Goal: Task Accomplishment & Management: Use online tool/utility

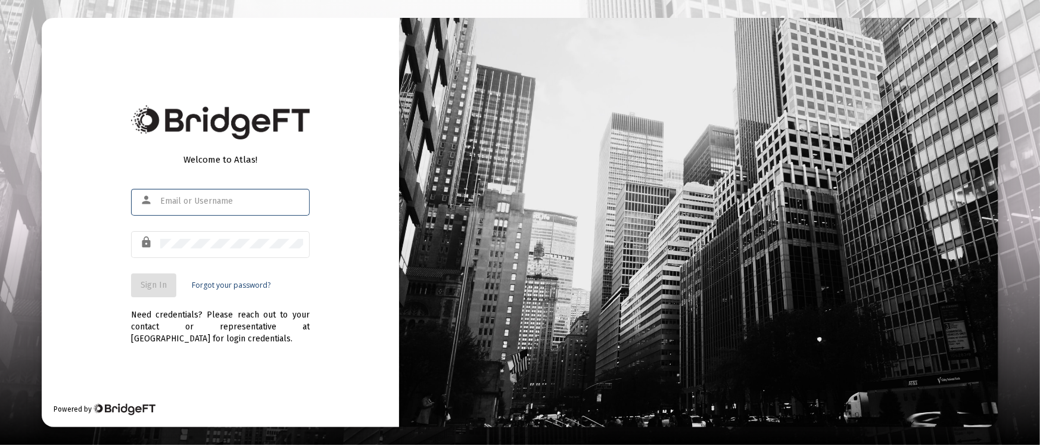
type input "[PERSON_NAME][EMAIL_ADDRESS][DOMAIN_NAME]"
click at [151, 285] on span "Sign In" at bounding box center [154, 285] width 26 height 10
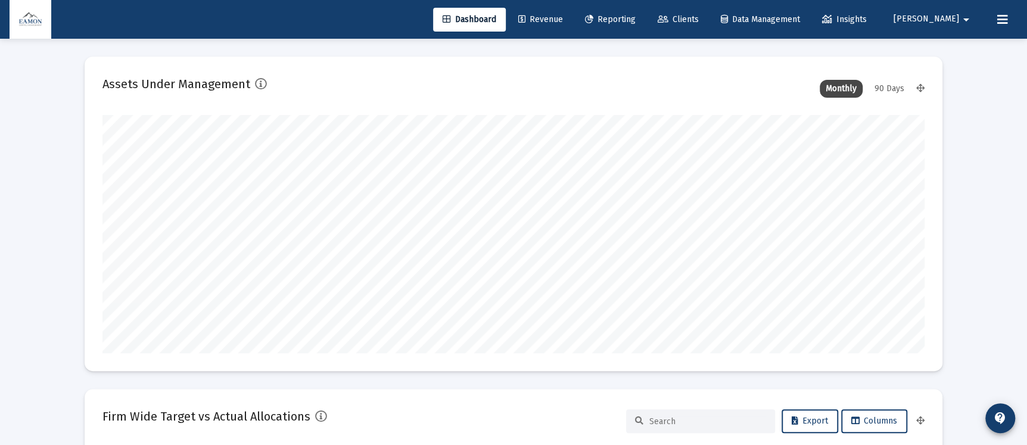
type input "[DATE]"
click at [636, 20] on span "Reporting" at bounding box center [610, 19] width 51 height 10
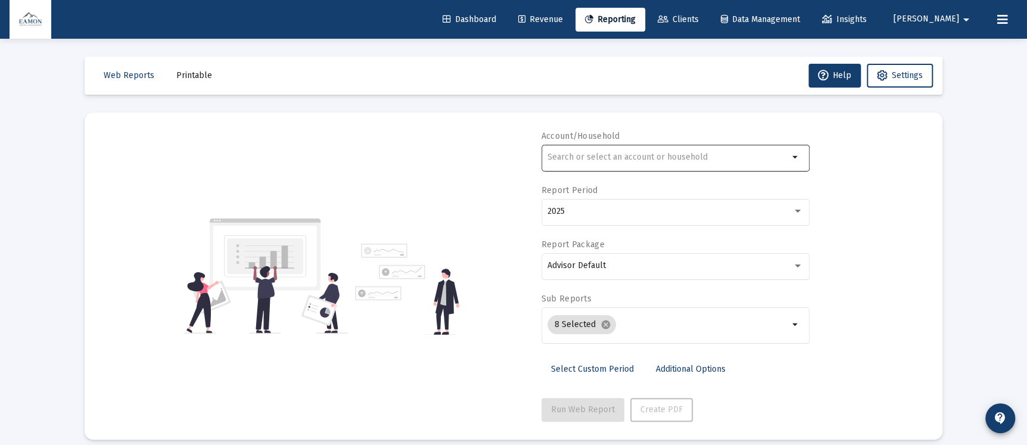
click at [684, 167] on div at bounding box center [667, 156] width 241 height 29
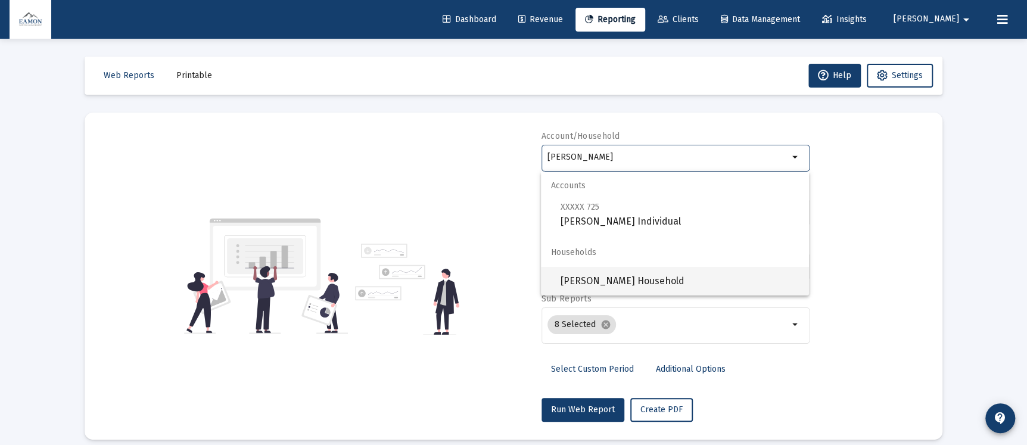
click at [605, 280] on span "[PERSON_NAME] Household" at bounding box center [679, 281] width 239 height 29
type input "[PERSON_NAME] Household"
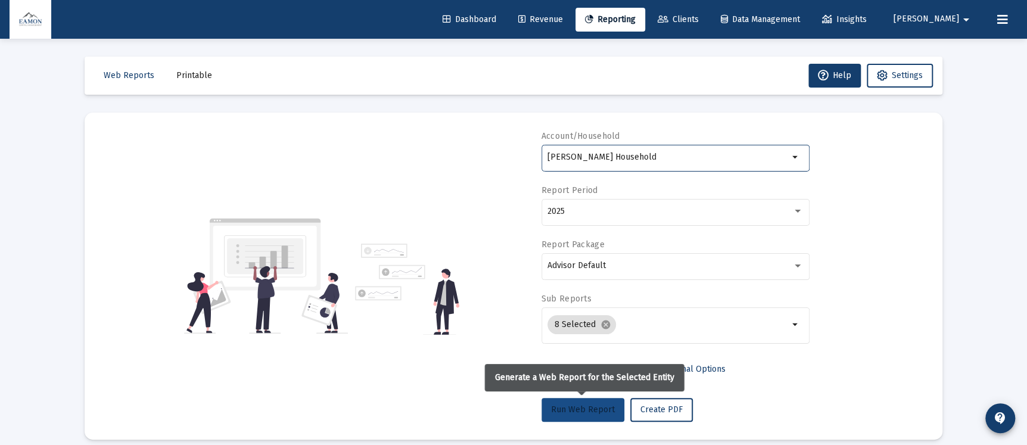
click at [567, 407] on span "Run Web Report" at bounding box center [583, 409] width 64 height 10
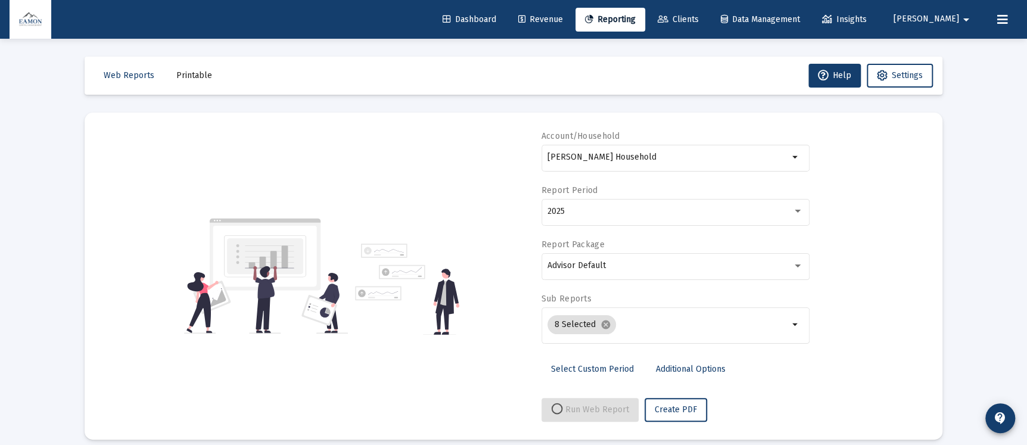
select select "View all"
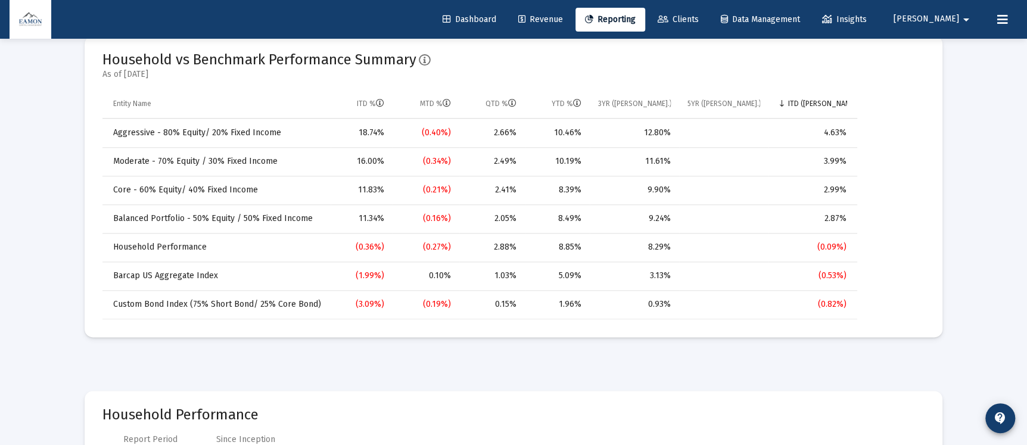
scroll to position [714, 0]
